Goal: Contribute content

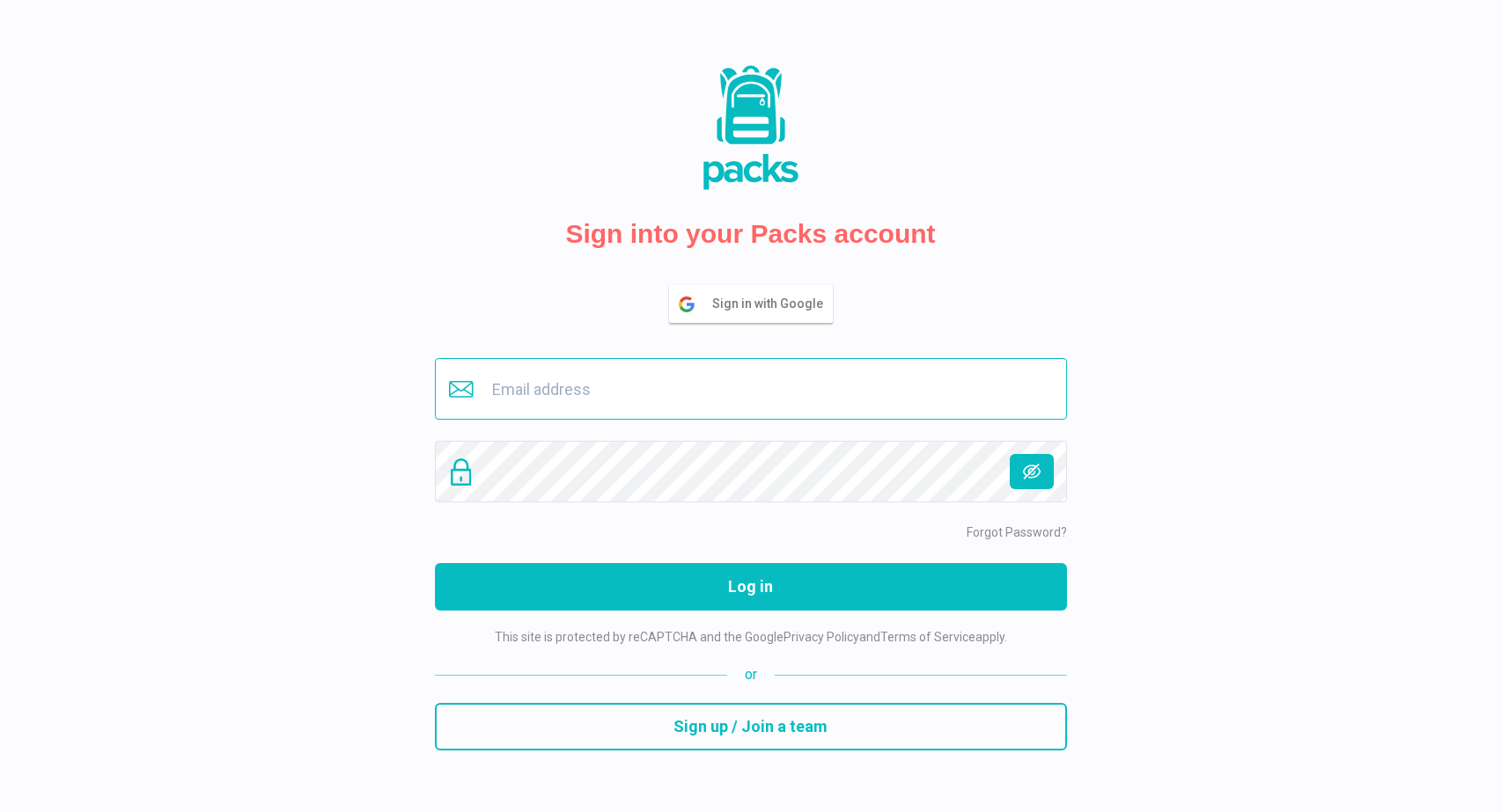
type input "[EMAIL_ADDRESS][DOMAIN_NAME]"
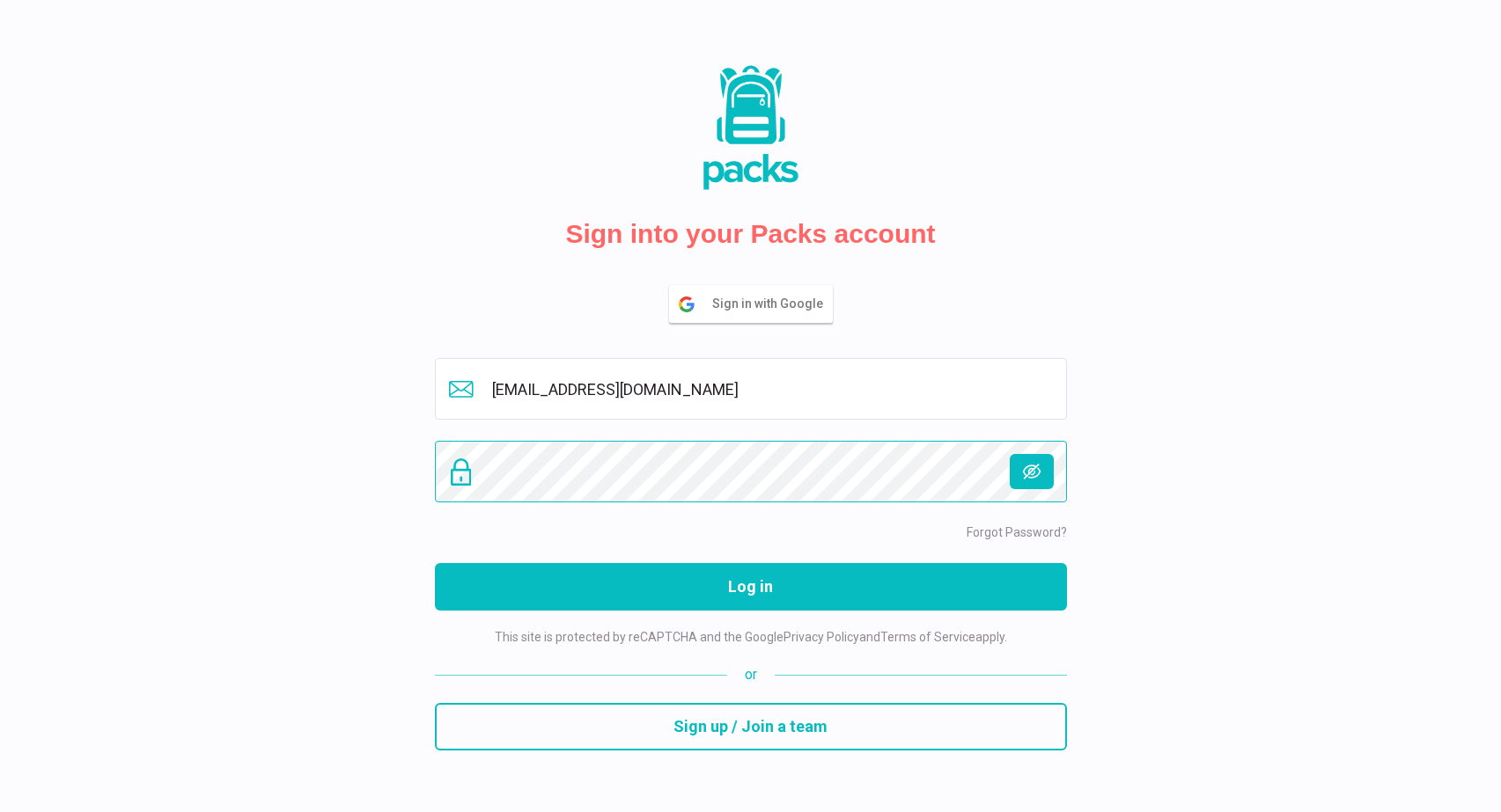
click at [750, 586] on button "Log in" at bounding box center [750, 587] width 632 height 48
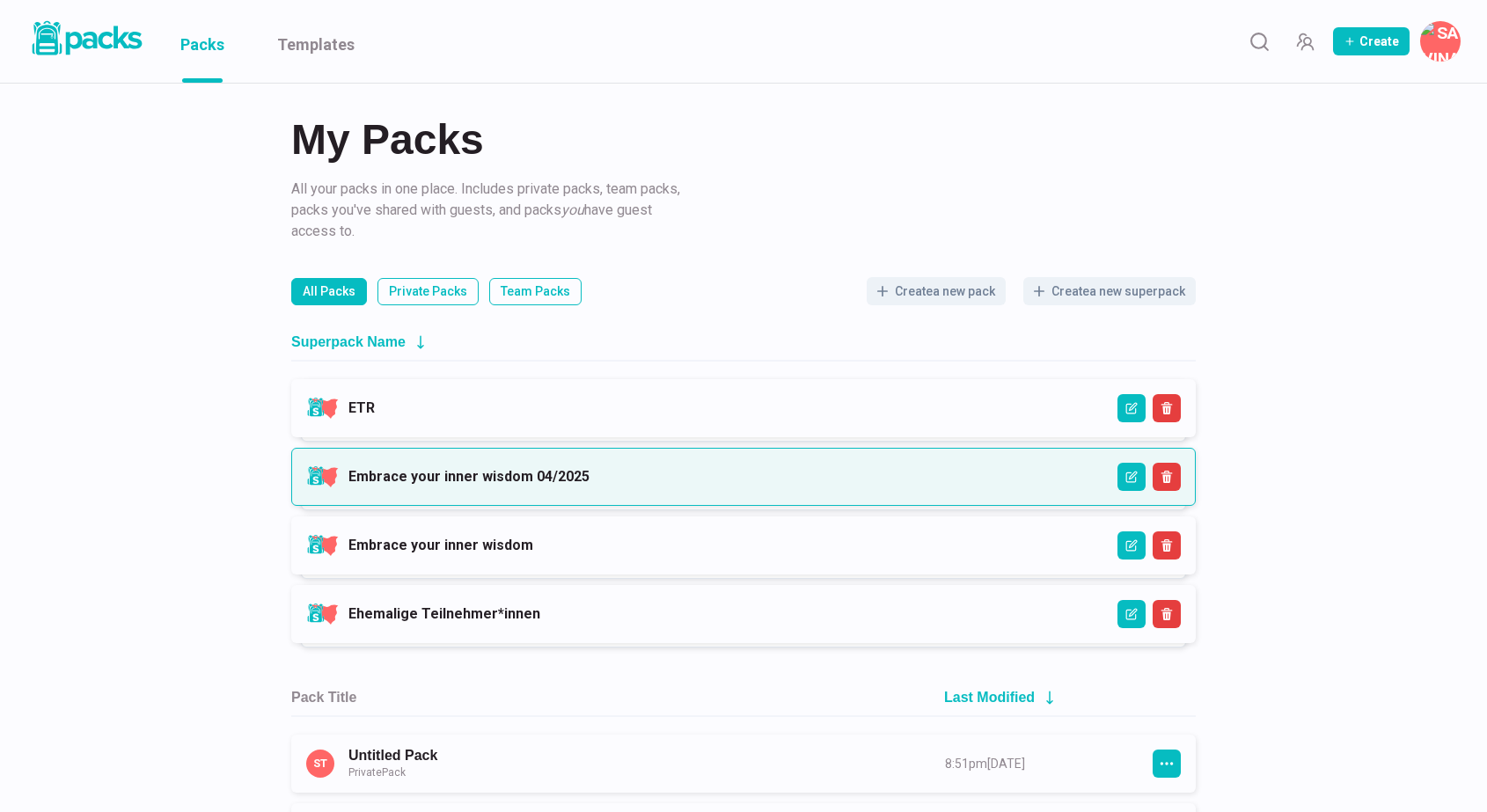
click at [517, 479] on link "Embrace your inner wisdom 04/2025" at bounding box center [468, 476] width 241 height 16
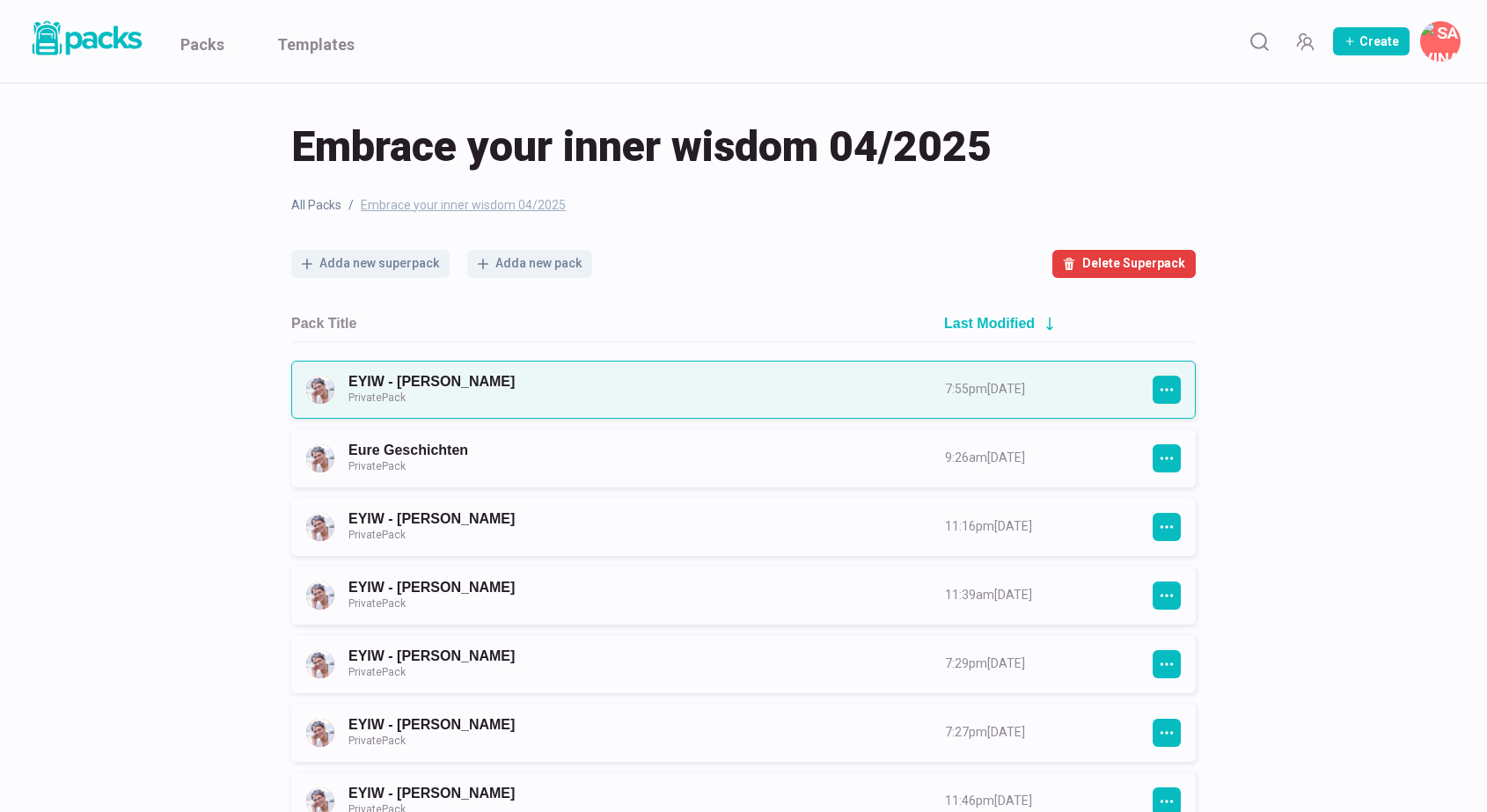
click at [610, 386] on link "EYIW - Tanja Bärtschi Private Pack" at bounding box center [630, 389] width 565 height 33
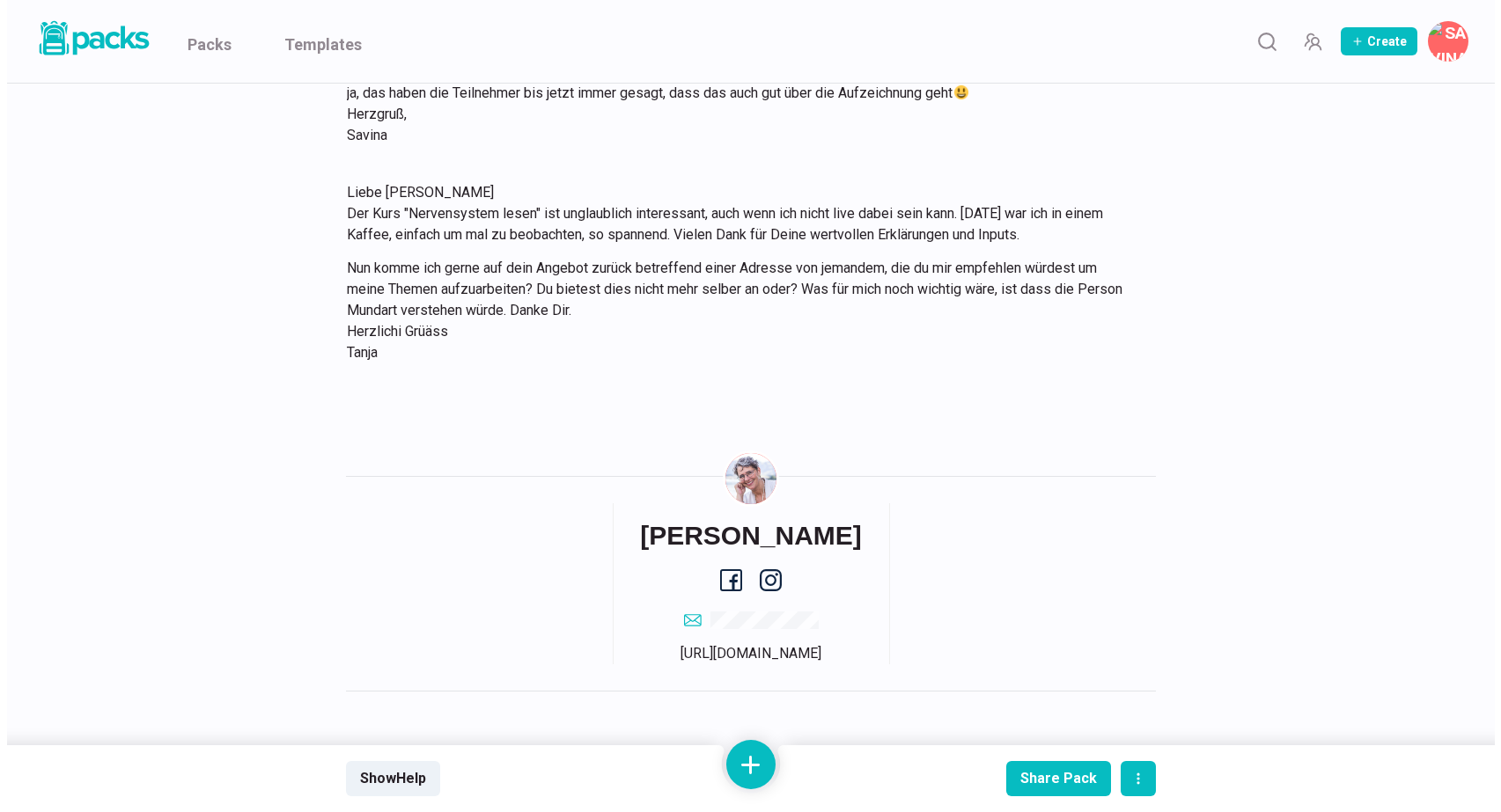
scroll to position [2731, 0]
click at [744, 752] on button at bounding box center [743, 764] width 49 height 49
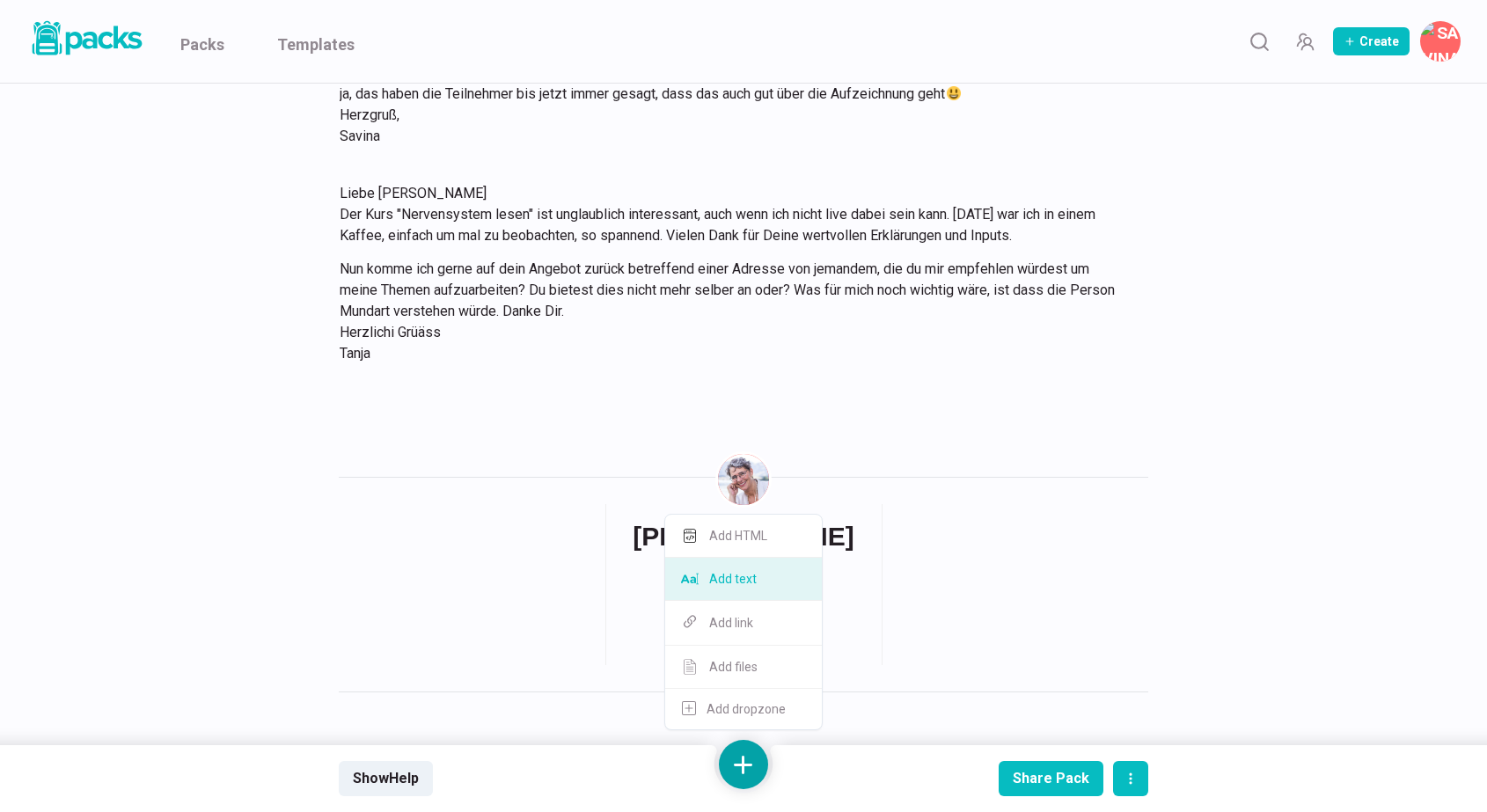
click at [762, 583] on button "Add text" at bounding box center [743, 579] width 156 height 43
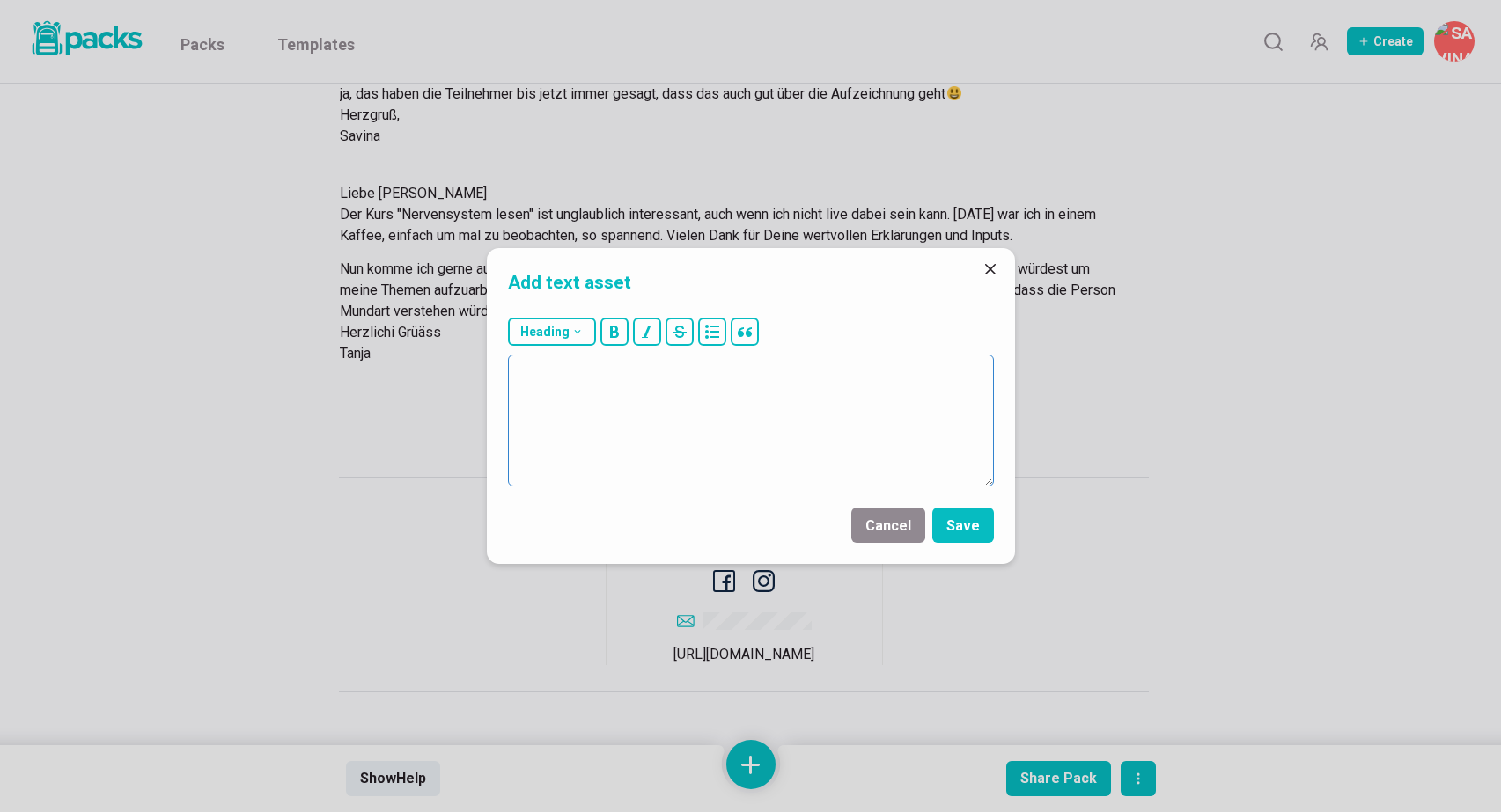
click at [741, 422] on textarea at bounding box center [750, 421] width 486 height 132
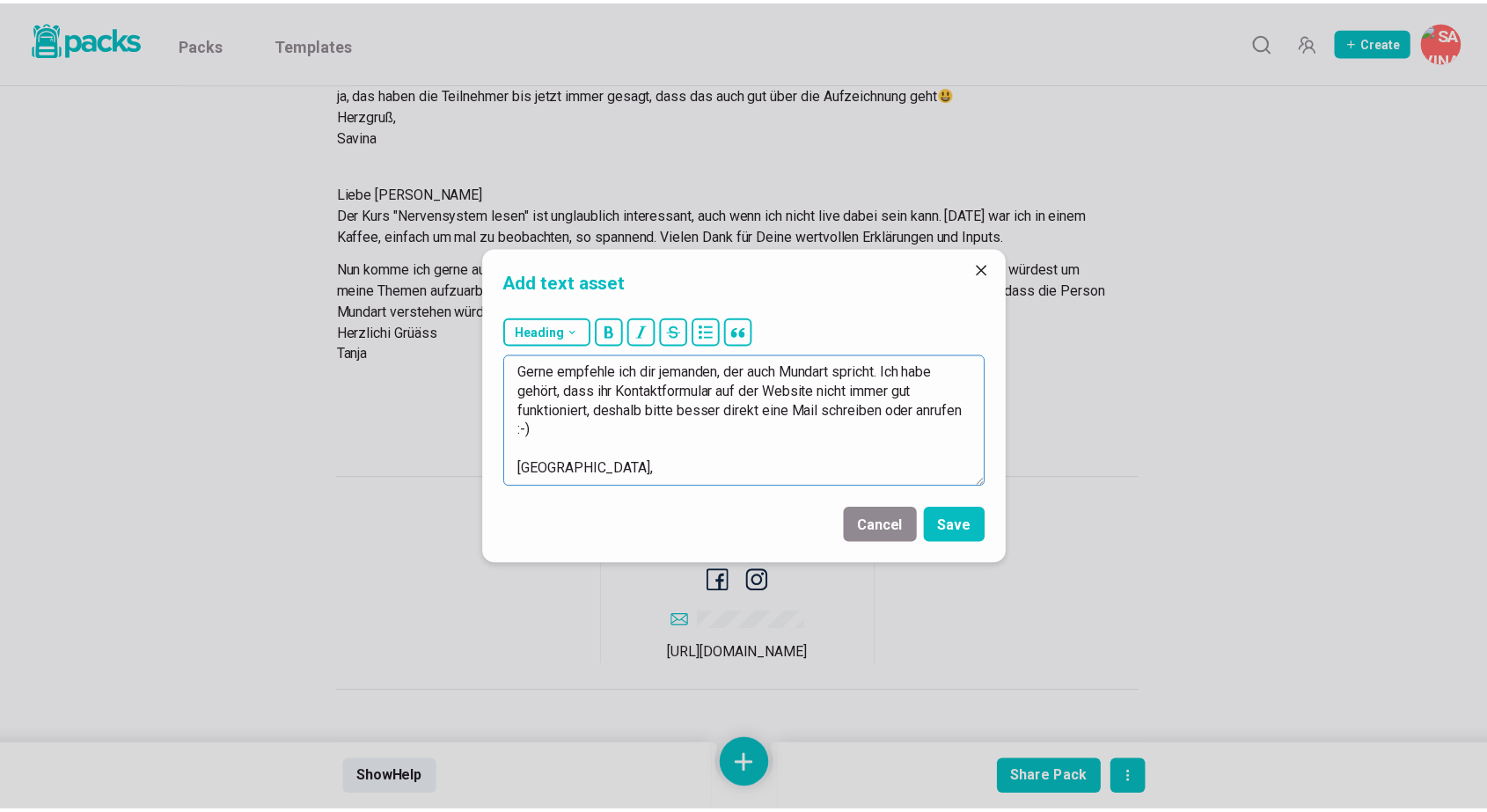
scroll to position [88, 0]
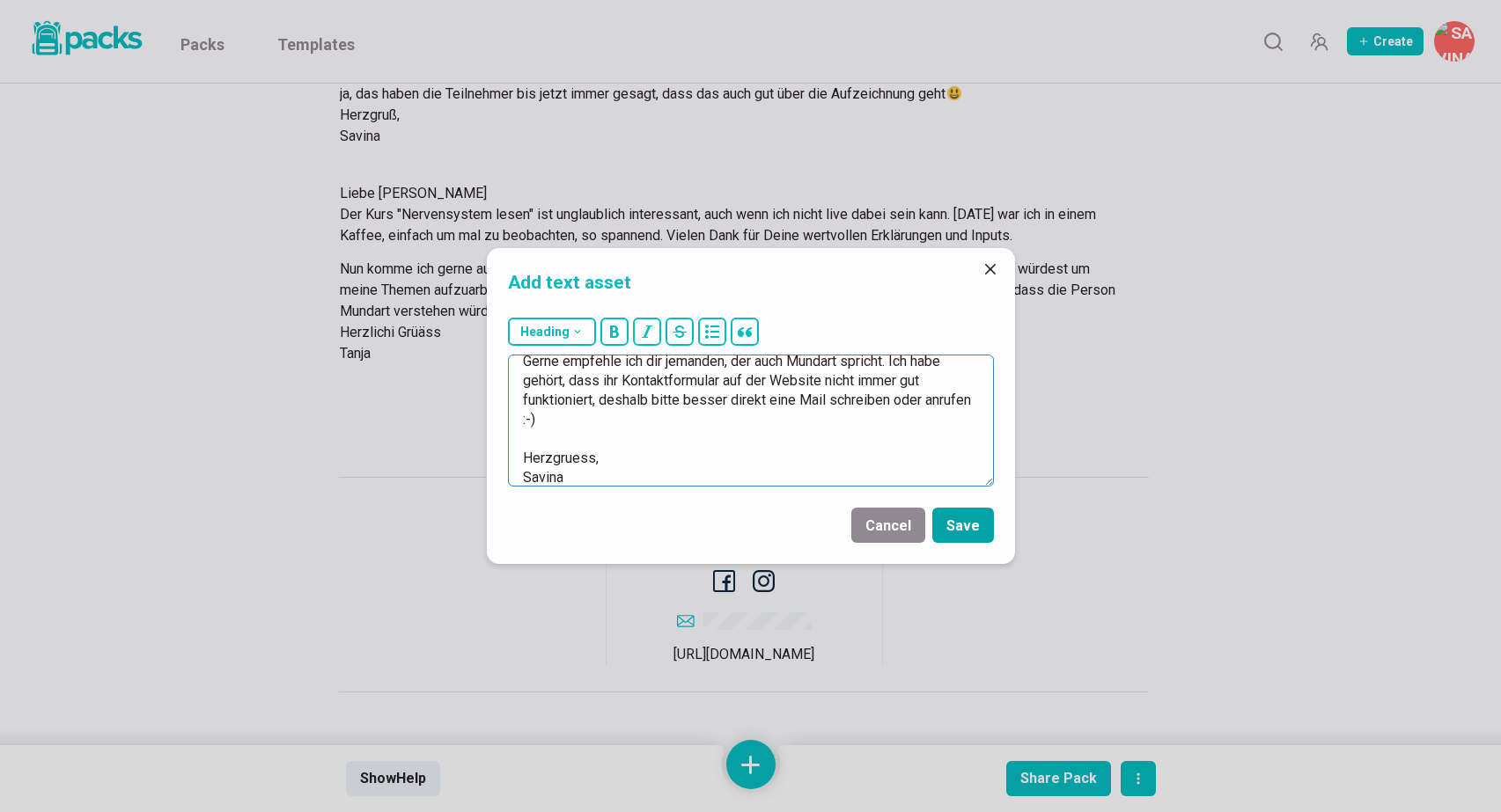
type textarea "31.08.2025 Liebe Tanja, das freut mich sehr, dass der Kurs dich so bereichert :…"
click at [966, 528] on button "Save" at bounding box center [963, 524] width 61 height 35
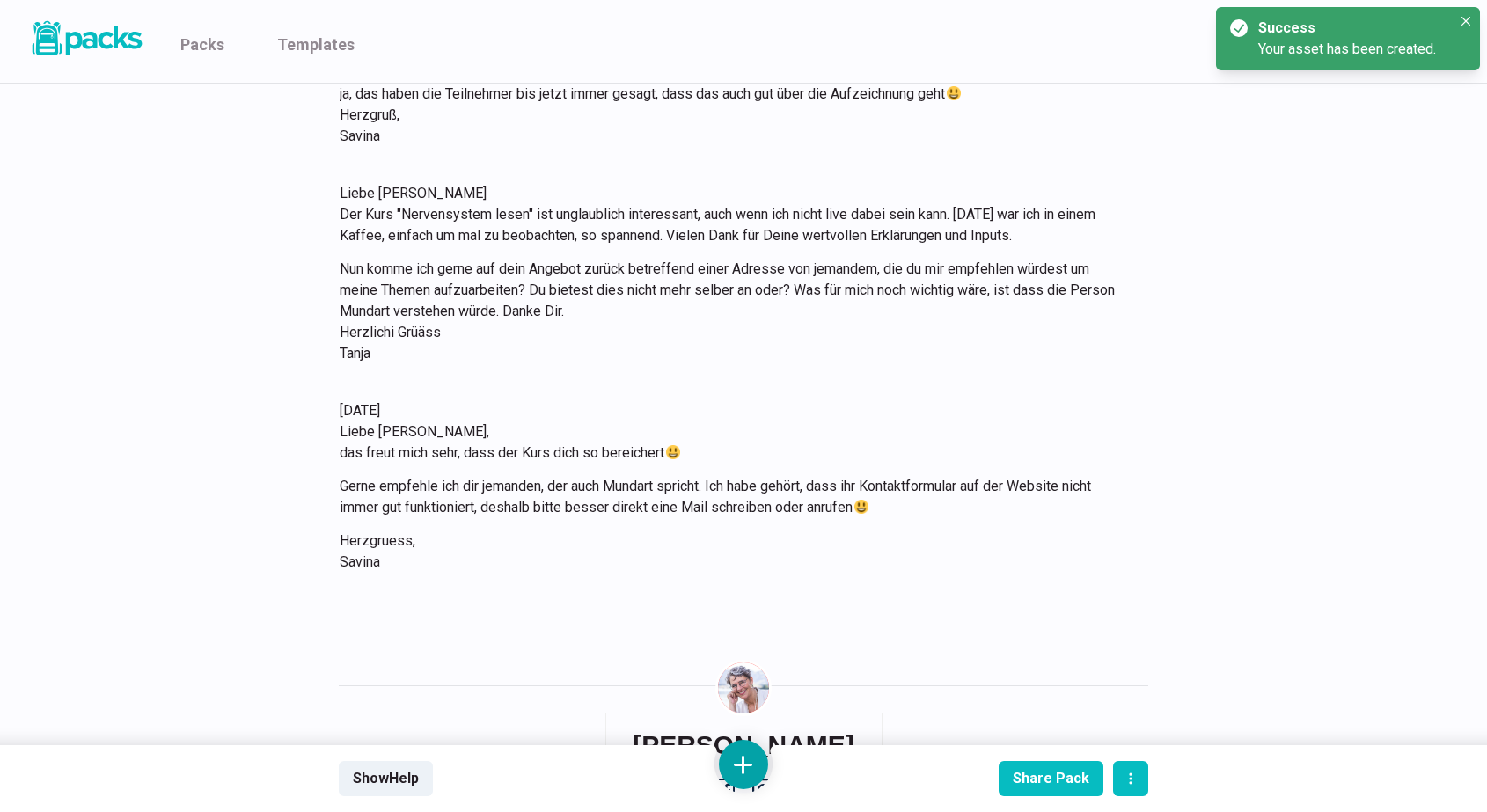
click at [754, 769] on button at bounding box center [743, 764] width 49 height 49
click at [750, 630] on button "Add link" at bounding box center [743, 623] width 156 height 45
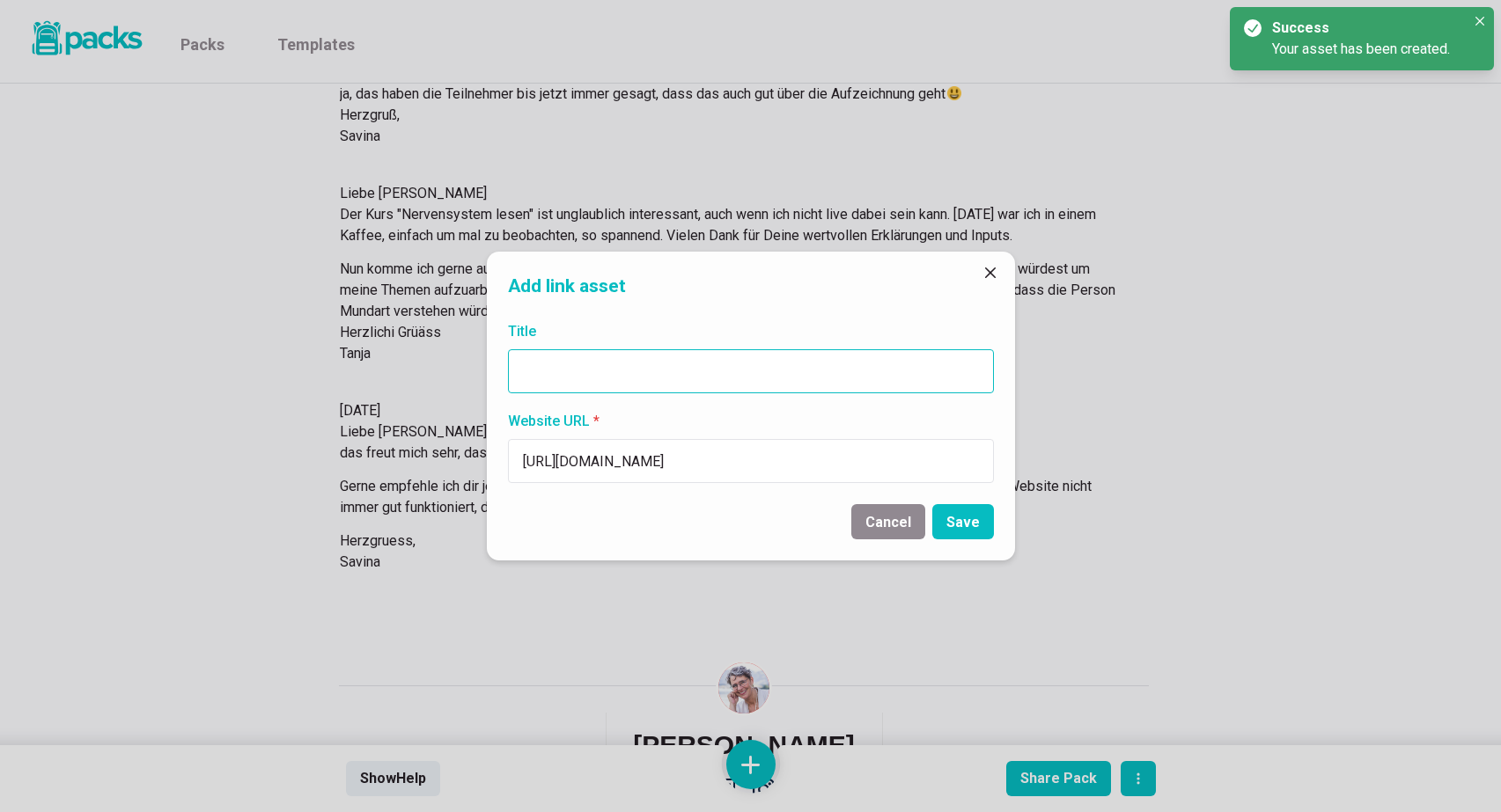
type input "https://savina.de/begleitung-finden/patrizia-schiltknecht/"
click at [703, 368] on input "Title" at bounding box center [750, 371] width 486 height 44
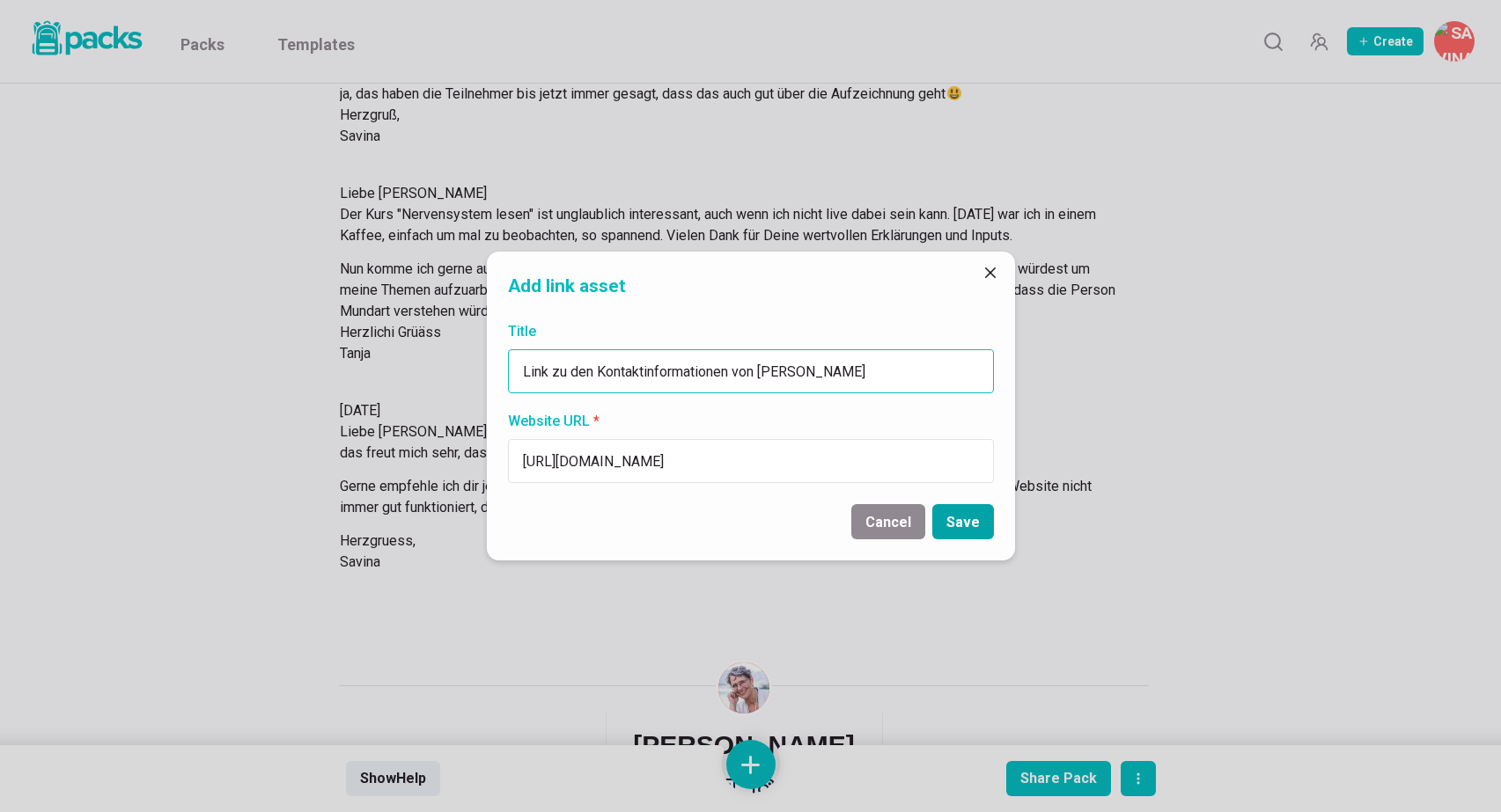
type input "Link zu den Kontaktinformationen von Patrizia Schiltknecht"
click at [979, 526] on button "Save" at bounding box center [963, 522] width 61 height 35
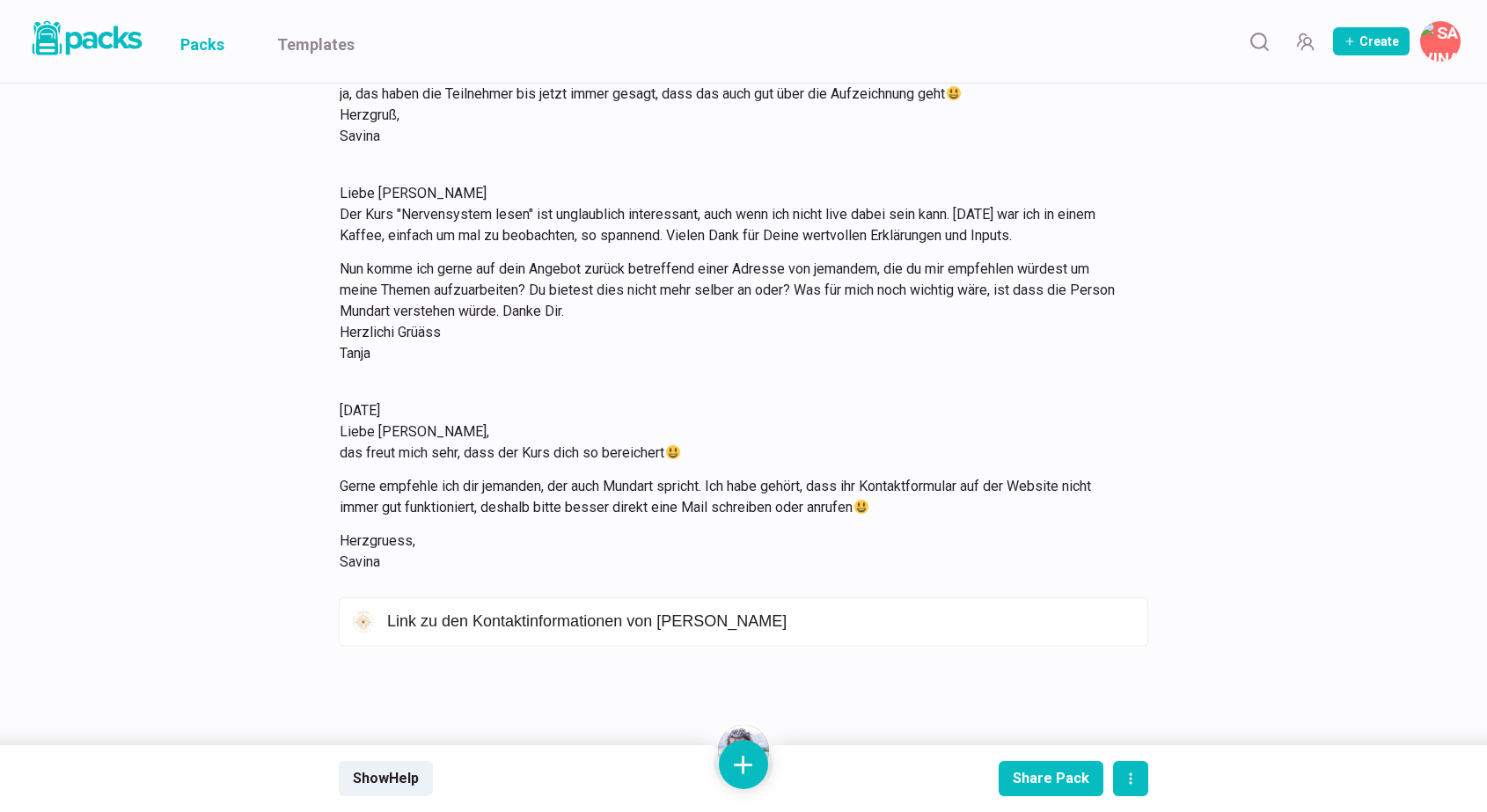
click at [198, 46] on link "Packs" at bounding box center [202, 41] width 44 height 82
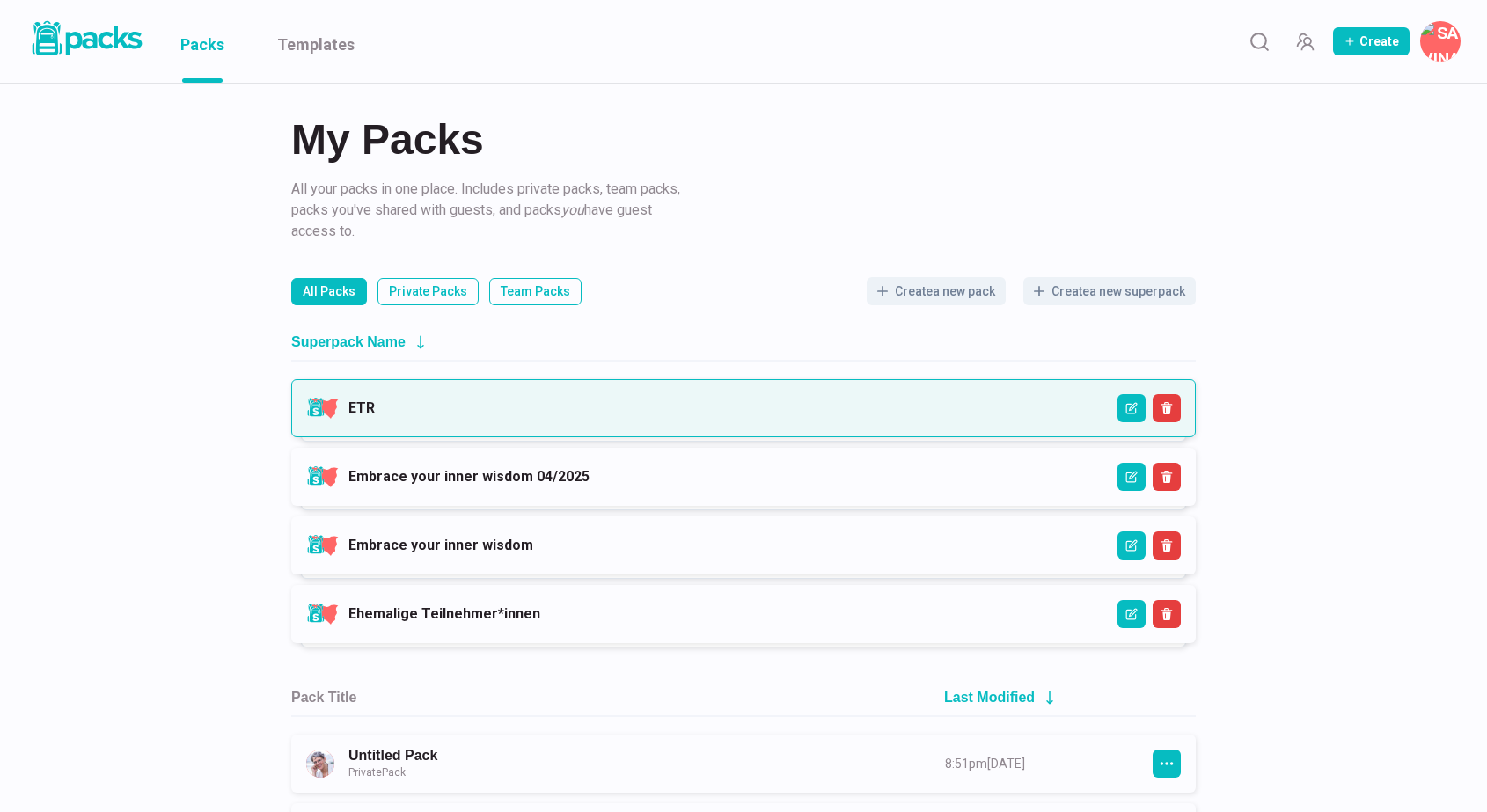
click at [375, 400] on link "ETR" at bounding box center [361, 407] width 27 height 16
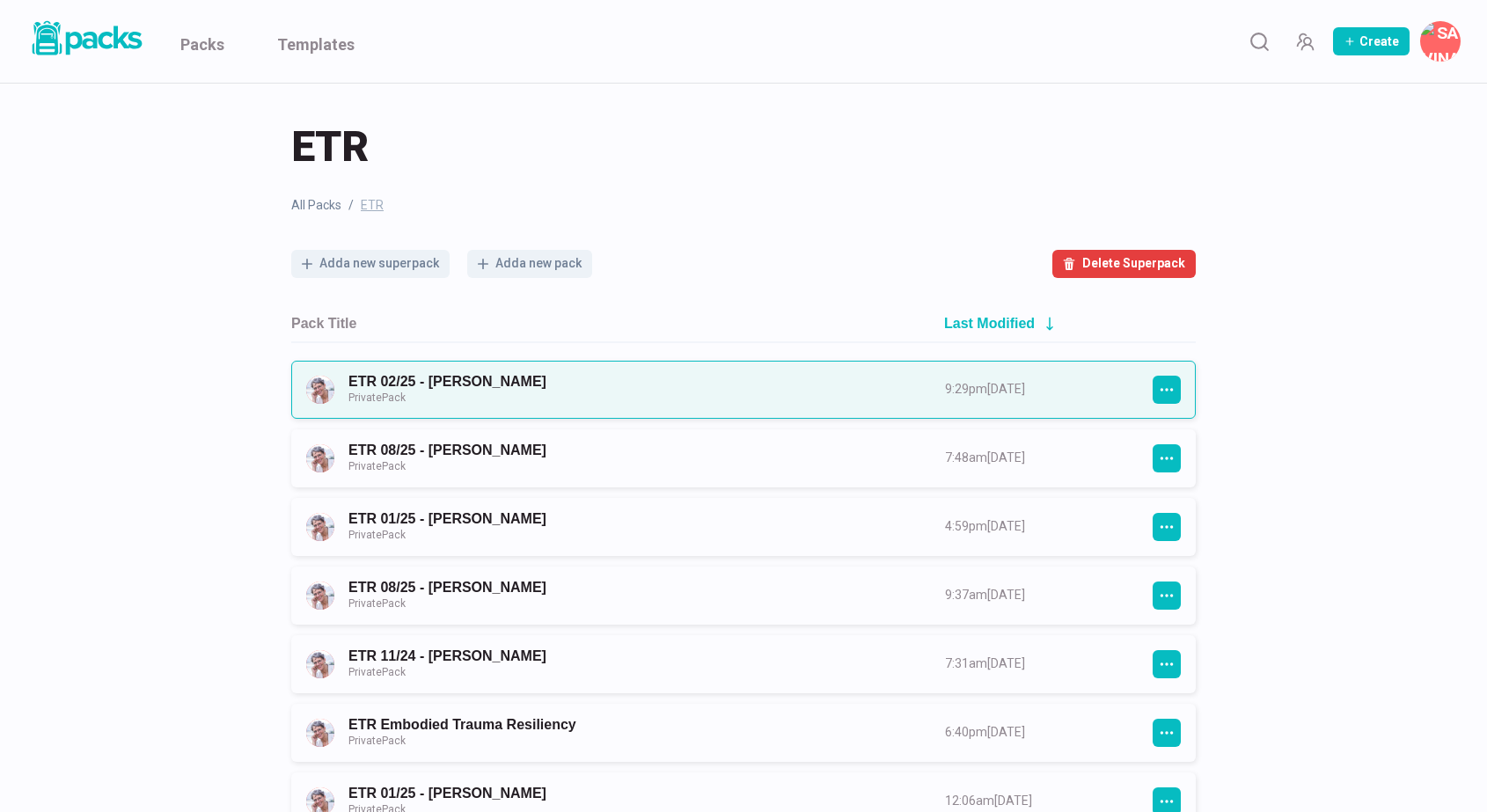
click at [701, 392] on link "ETR 02/25 - Runa Lebens Private Pack" at bounding box center [630, 389] width 565 height 33
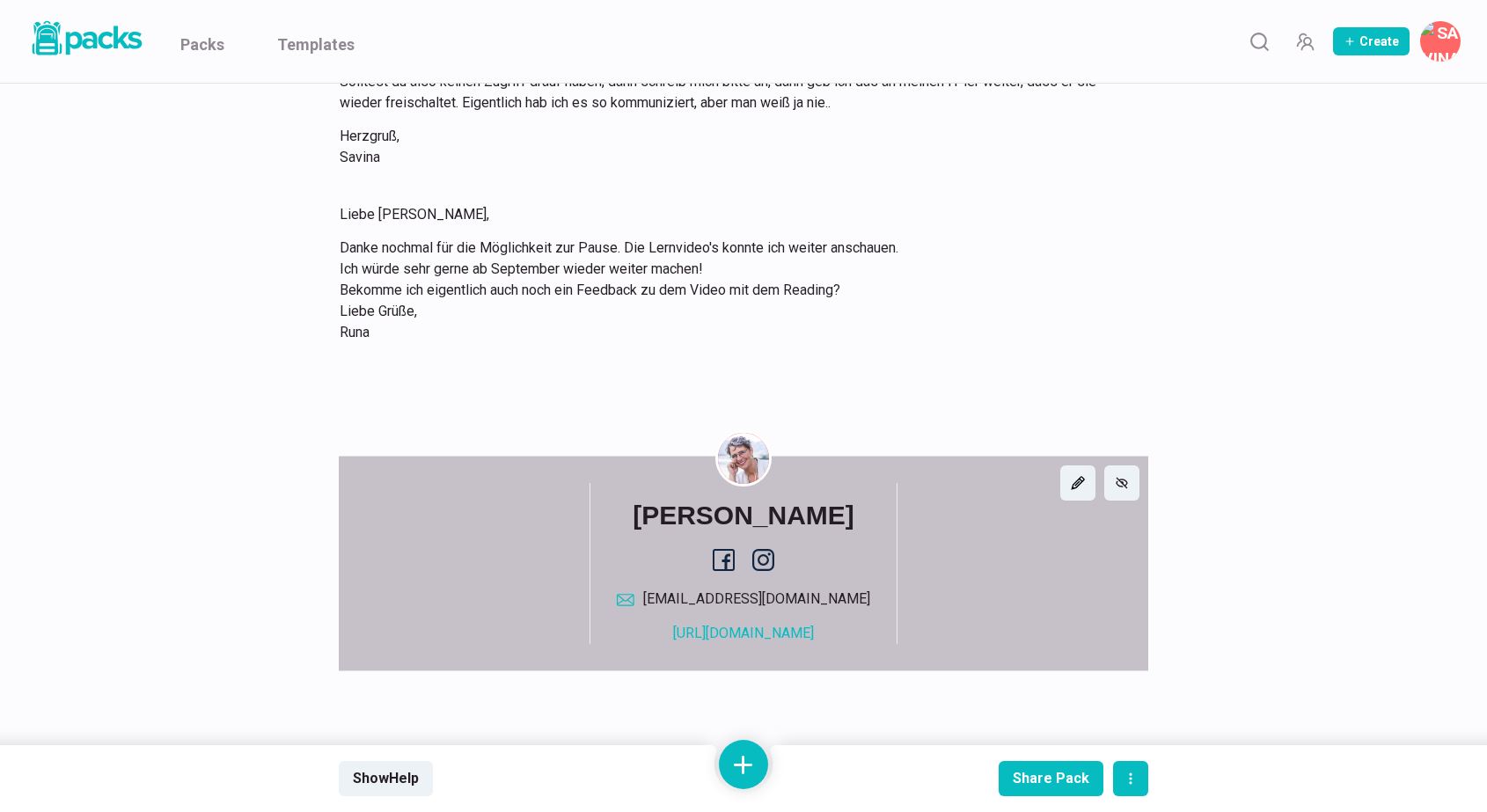
scroll to position [7161, 0]
